Goal: Information Seeking & Learning: Learn about a topic

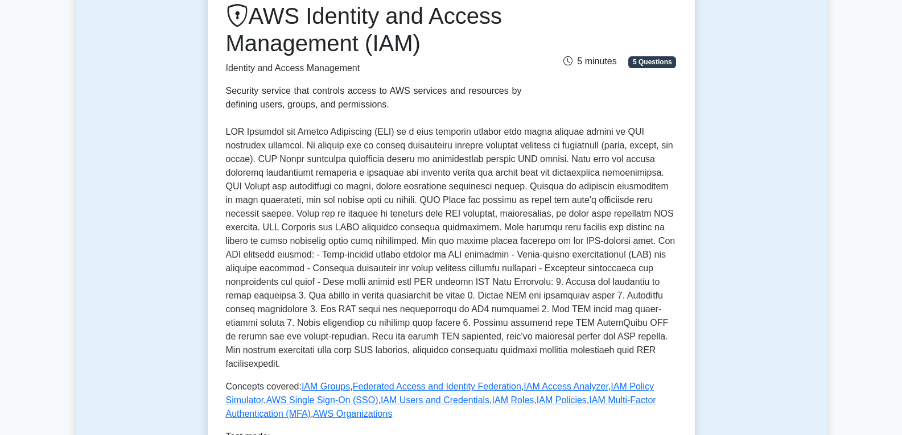
scroll to position [285, 0]
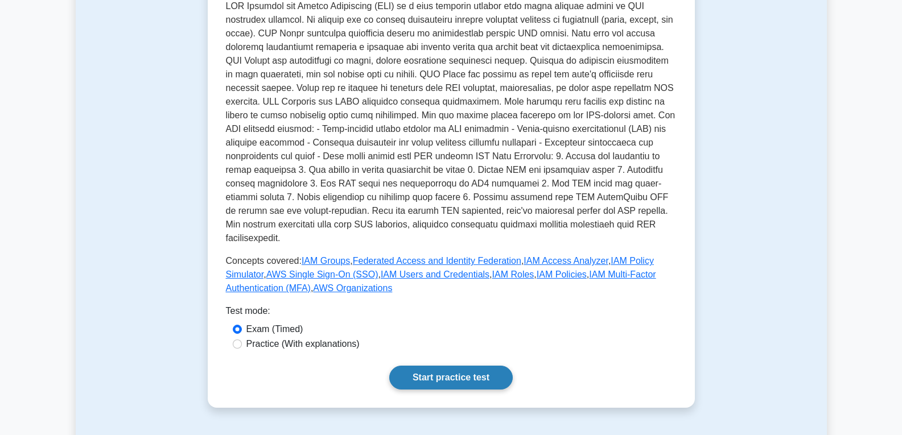
click at [431, 366] on link "Start practice test" at bounding box center [451, 378] width 124 height 24
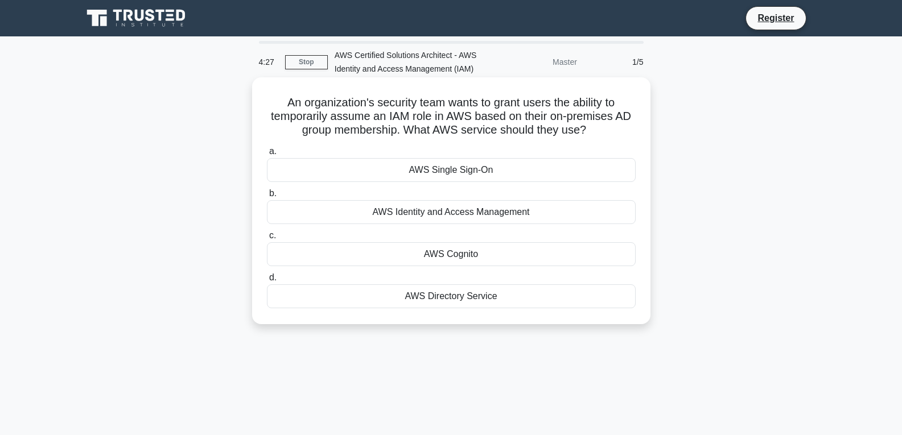
click at [434, 172] on div "AWS Single Sign-On" at bounding box center [451, 170] width 369 height 24
click at [267, 155] on input "a. AWS Single Sign-On" at bounding box center [267, 151] width 0 height 7
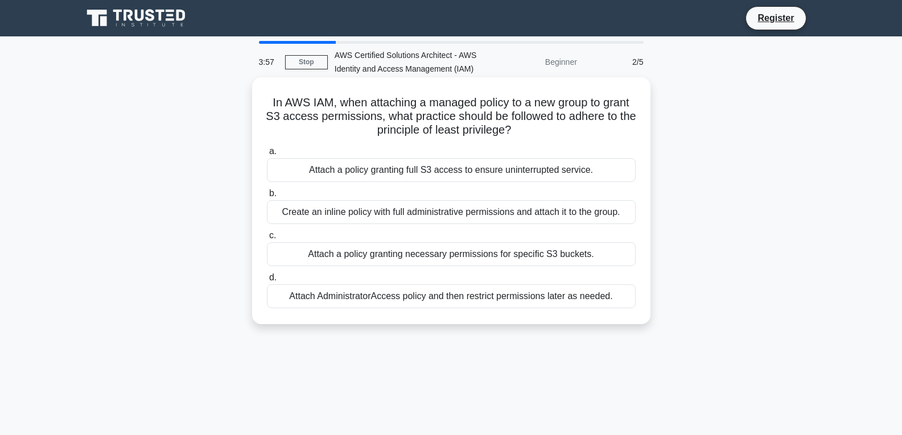
click at [371, 253] on div "Attach a policy granting necessary permissions for specific S3 buckets." at bounding box center [451, 254] width 369 height 24
click at [267, 240] on input "c. Attach a policy granting necessary permissions for specific S3 buckets." at bounding box center [267, 235] width 0 height 7
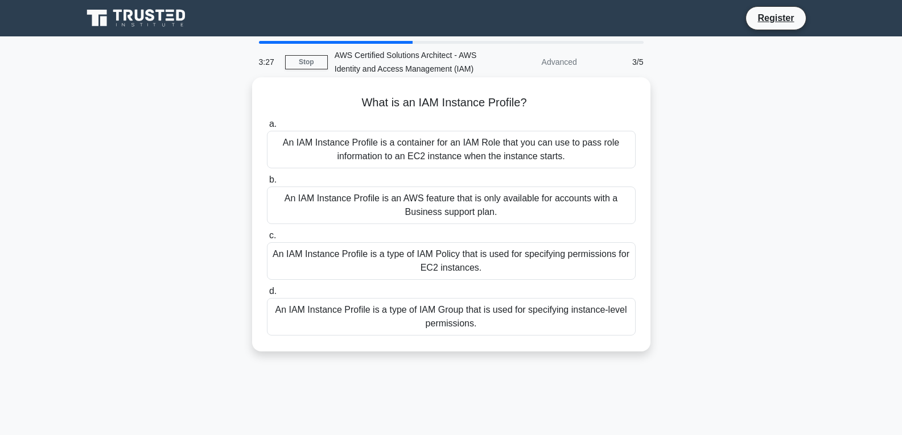
click at [447, 206] on div "An IAM Instance Profile is an AWS feature that is only available for accounts w…" at bounding box center [451, 206] width 369 height 38
click at [267, 184] on input "b. An IAM Instance Profile is an AWS feature that is only available for account…" at bounding box center [267, 179] width 0 height 7
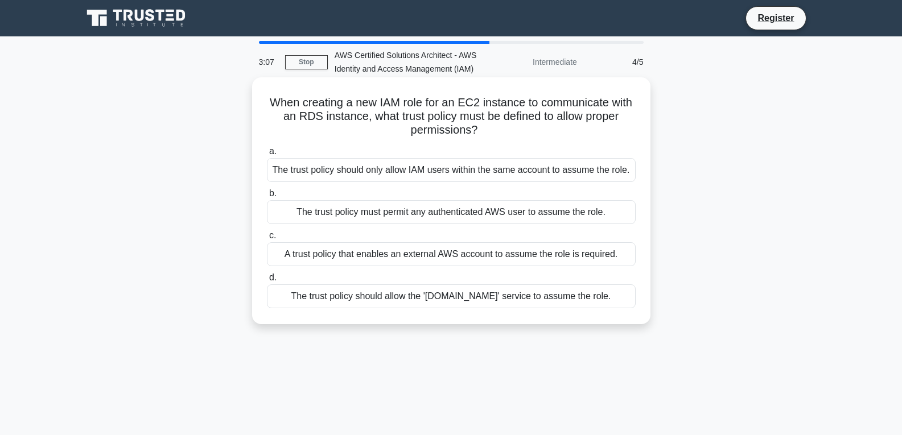
click at [435, 215] on div "The trust policy must permit any authenticated AWS user to assume the role." at bounding box center [451, 212] width 369 height 24
click at [267, 198] on input "b. The trust policy must permit any authenticated AWS user to assume the role." at bounding box center [267, 193] width 0 height 7
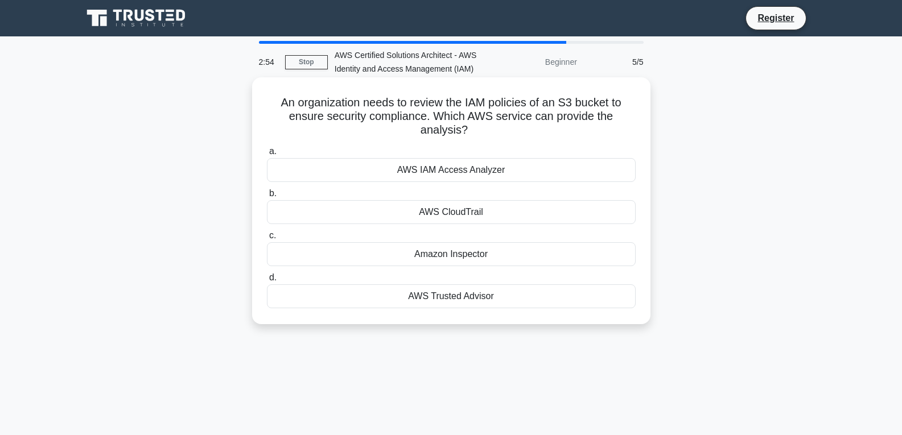
click at [431, 168] on div "AWS IAM Access Analyzer" at bounding box center [451, 170] width 369 height 24
click at [267, 155] on input "a. AWS IAM Access Analyzer" at bounding box center [267, 151] width 0 height 7
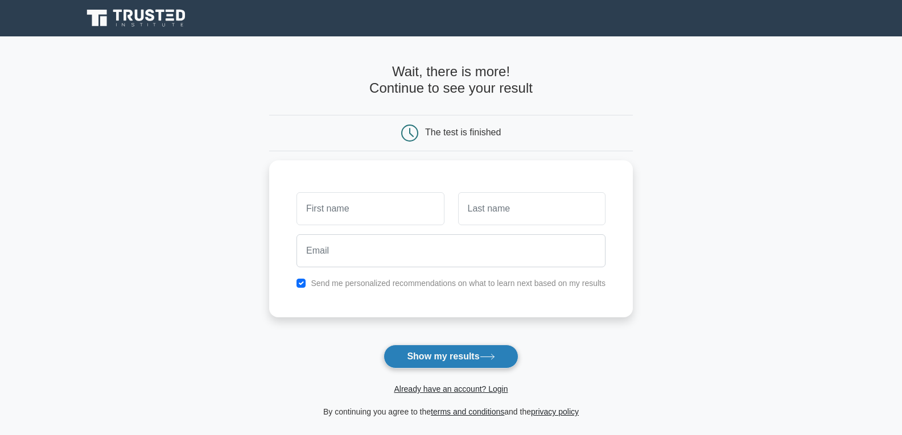
click at [413, 348] on button "Show my results" at bounding box center [451, 357] width 134 height 24
click at [343, 184] on div "Send me personalized recommendations on what to learn next based on my results" at bounding box center [451, 236] width 364 height 157
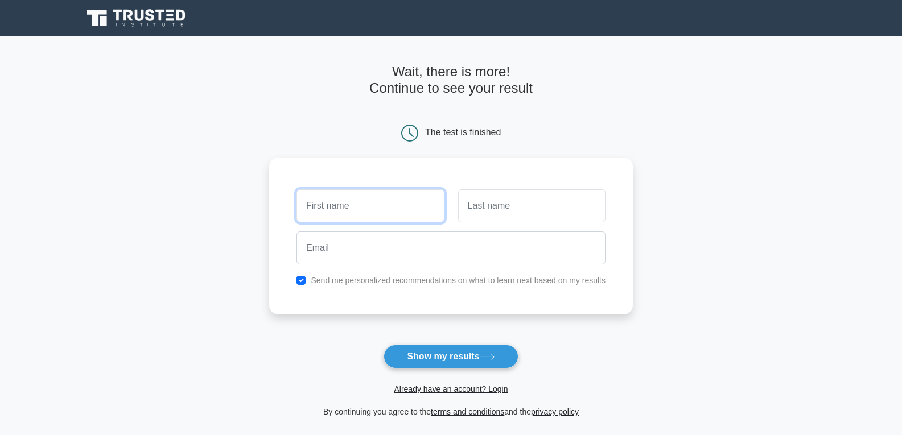
click at [350, 201] on input "text" at bounding box center [370, 206] width 147 height 33
type input "[PERSON_NAME]"
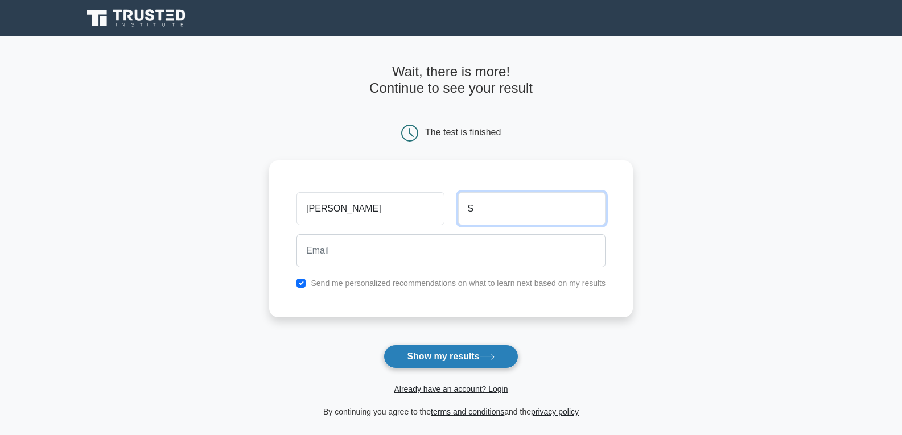
type input "S"
click at [450, 363] on button "Show my results" at bounding box center [451, 357] width 134 height 24
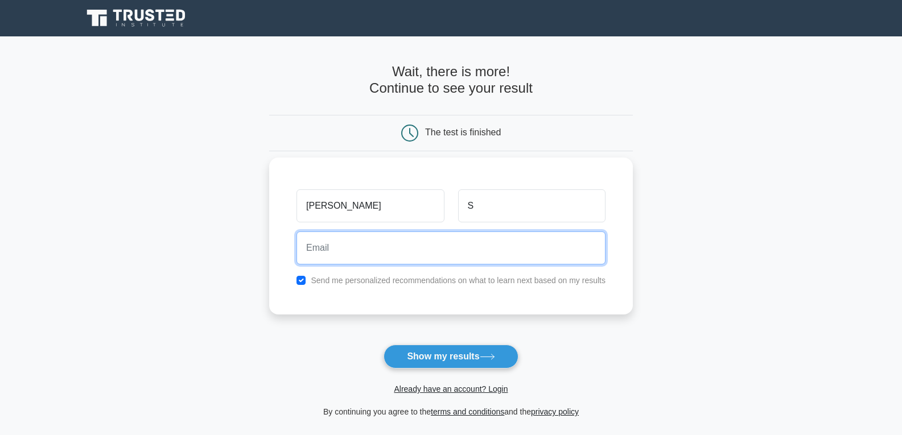
click at [361, 264] on input "email" at bounding box center [451, 248] width 309 height 33
type input "[EMAIL_ADDRESS][DOMAIN_NAME]"
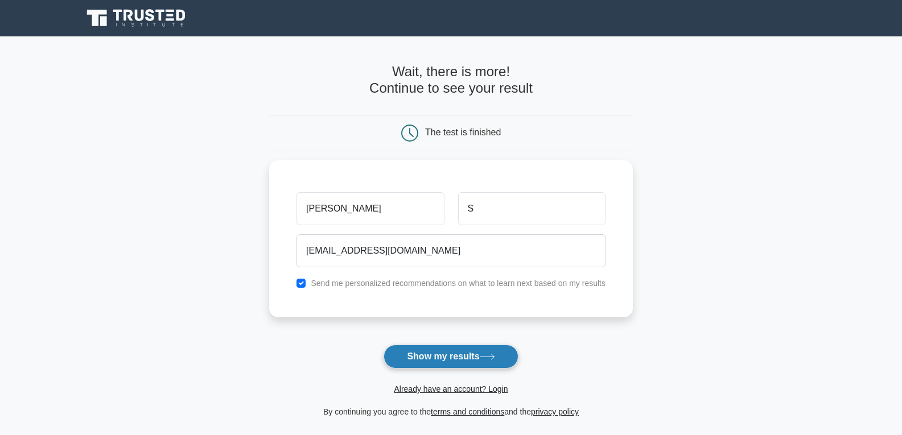
click at [462, 356] on button "Show my results" at bounding box center [451, 357] width 134 height 24
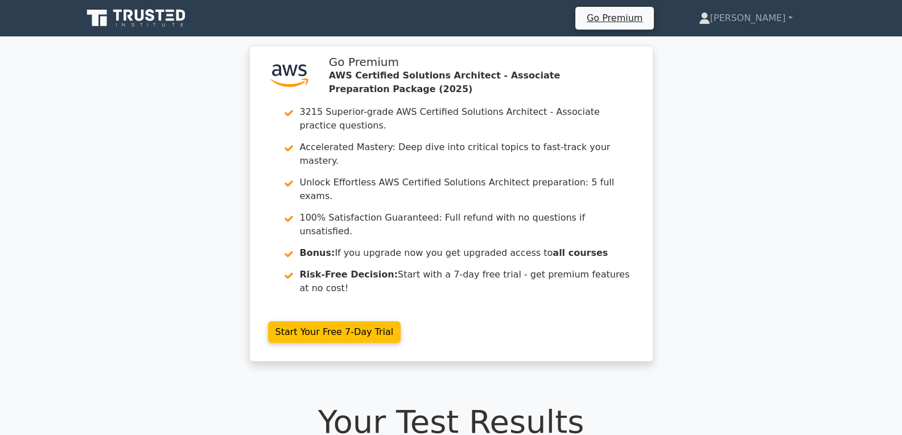
click at [760, 140] on div ".st0{fill:#252F3E;} .st1{fill-rule:evenodd;clip-rule:evenodd;fill:#FF9900;} Go …" at bounding box center [451, 211] width 902 height 330
